Goal: Task Accomplishment & Management: Manage account settings

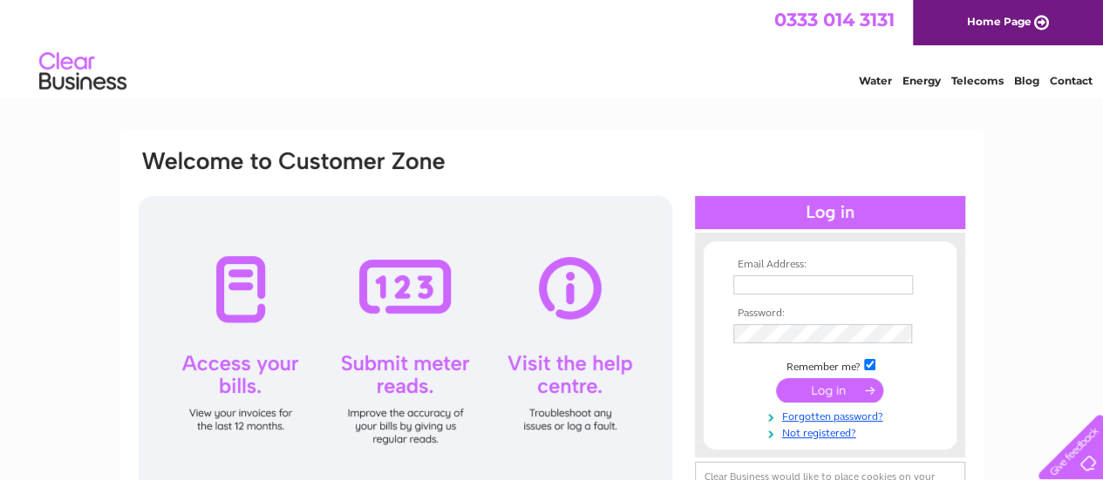
type input "kamran@stgilesapartments.co.uk"
click at [826, 393] on input "submit" at bounding box center [829, 390] width 107 height 24
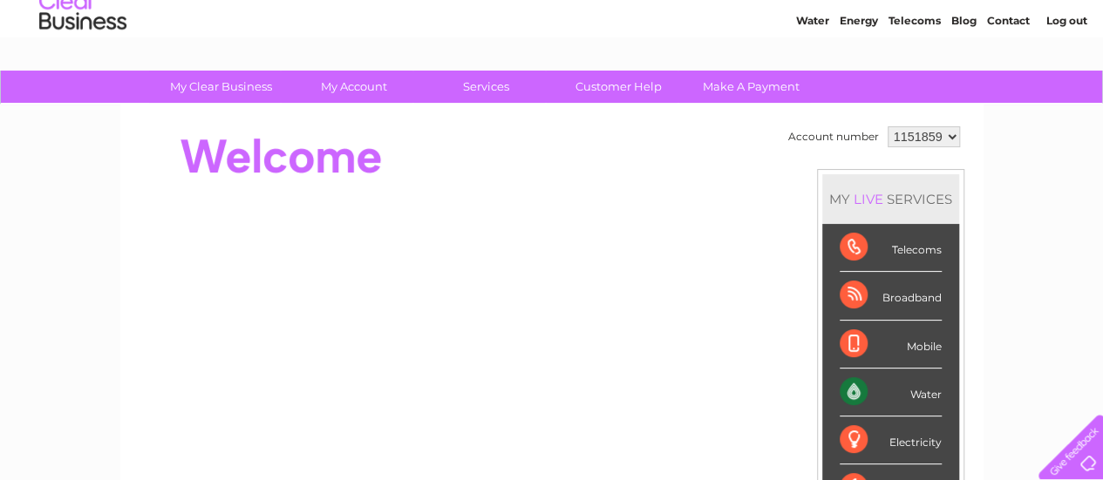
scroll to position [87, 0]
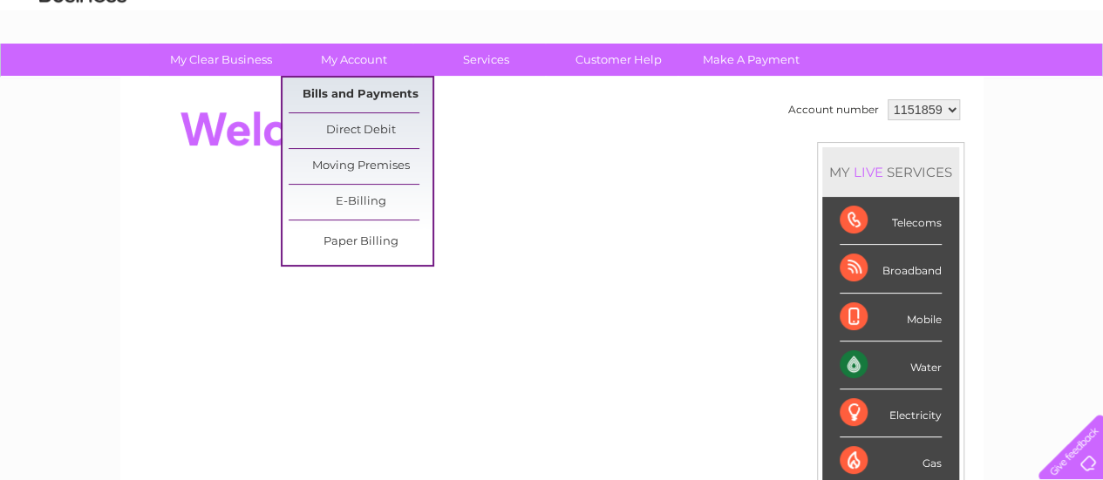
click at [364, 92] on link "Bills and Payments" at bounding box center [361, 95] width 144 height 35
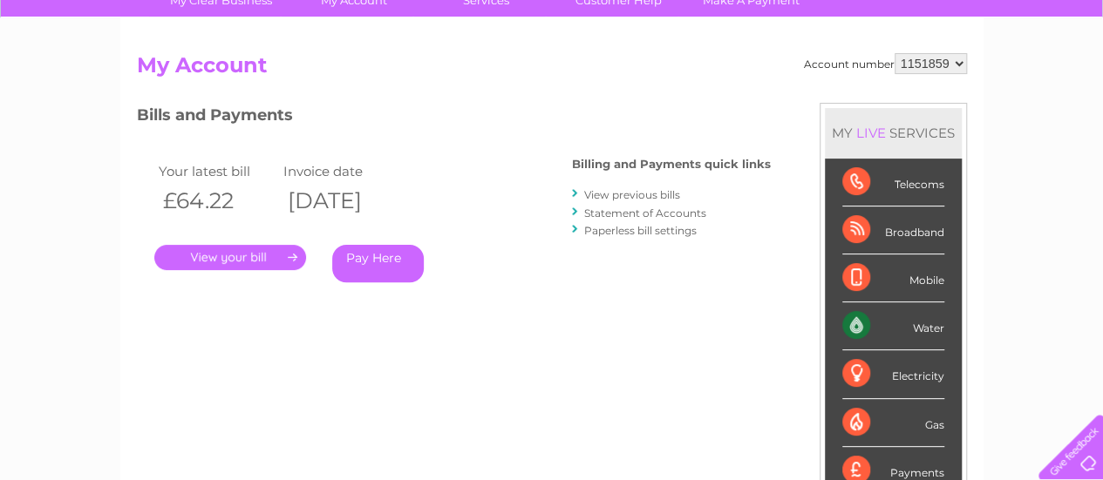
scroll to position [174, 0]
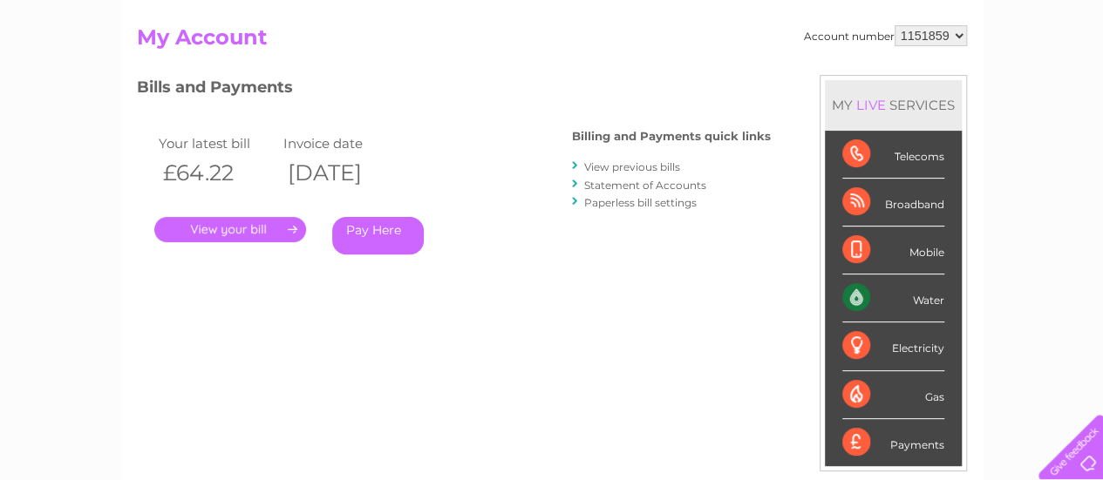
click at [226, 228] on link "." at bounding box center [230, 229] width 152 height 25
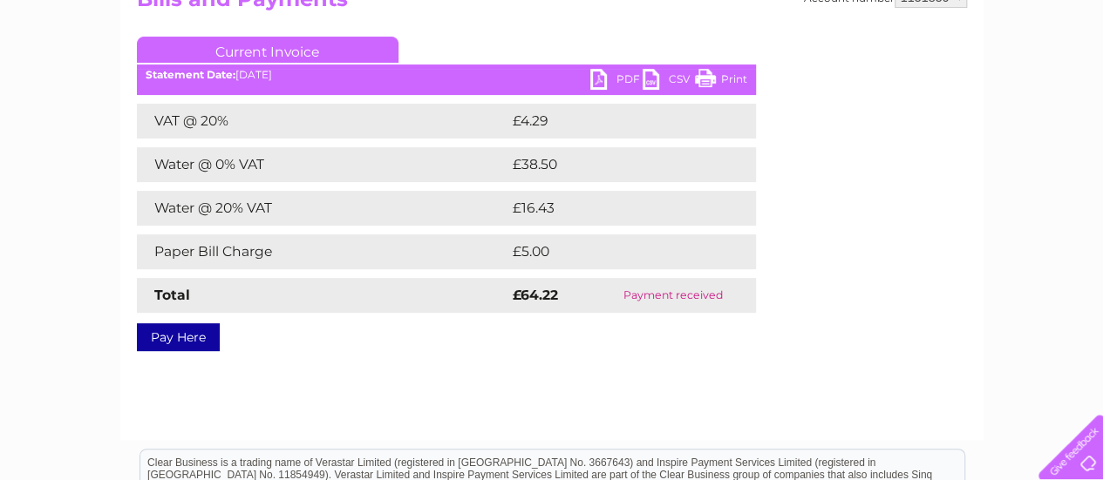
scroll to position [262, 0]
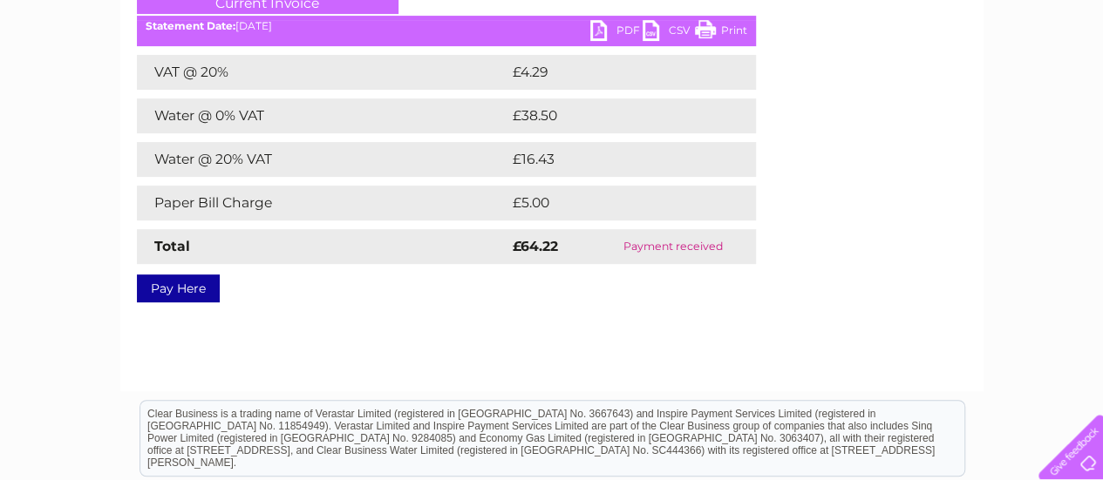
click at [617, 32] on link "PDF" at bounding box center [616, 32] width 52 height 25
click at [624, 27] on link "PDF" at bounding box center [616, 32] width 52 height 25
